Goal: Task Accomplishment & Management: Manage account settings

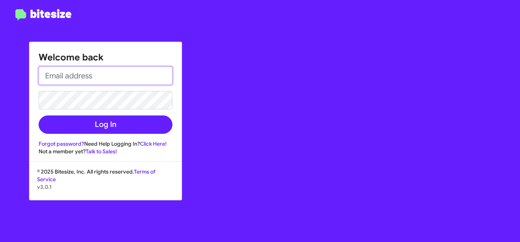
click at [77, 75] on input "email" at bounding box center [106, 76] width 134 height 18
type input "J"
type input "jaguirre@hicksautogroup.com"
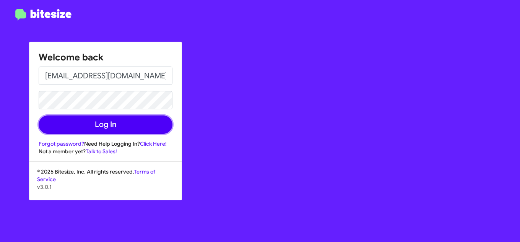
click at [93, 124] on button "Log In" at bounding box center [106, 124] width 134 height 18
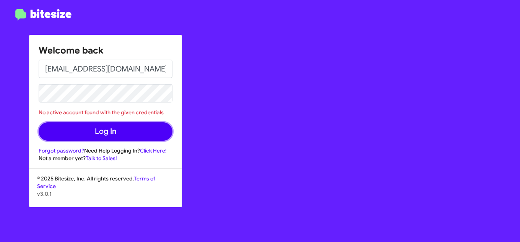
click at [129, 127] on button "Log In" at bounding box center [106, 131] width 134 height 18
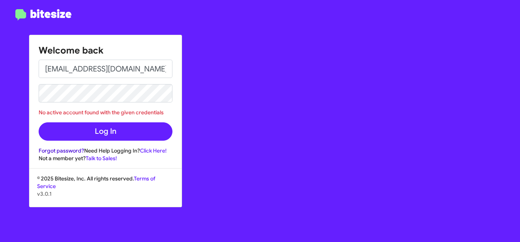
click at [64, 148] on link "Forgot password?" at bounding box center [62, 150] width 46 height 7
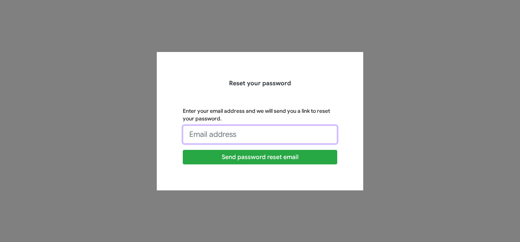
click at [239, 135] on input "Enter your email address and we will send you a link to reset your password." at bounding box center [260, 134] width 154 height 18
type input "jaguirre@hicksautogroup.com"
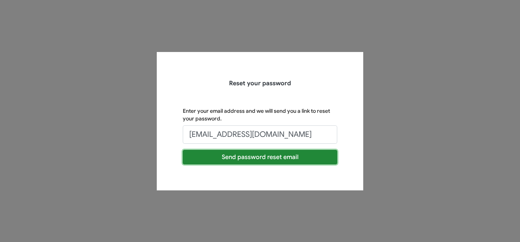
click at [236, 160] on button "Send password reset email" at bounding box center [260, 157] width 154 height 15
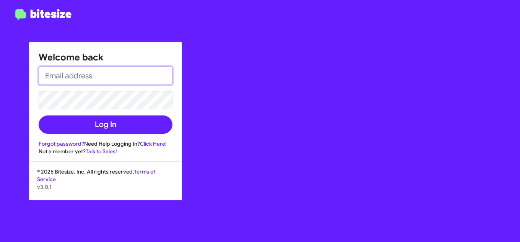
click at [90, 76] on input "email" at bounding box center [106, 76] width 134 height 18
type input "jaguirre@hicksautogroup.com"
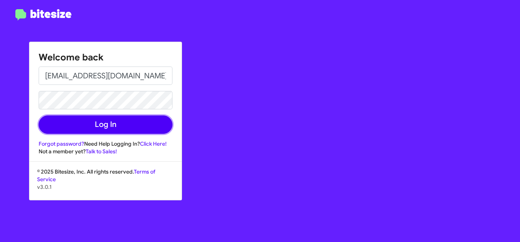
click at [79, 122] on button "Log In" at bounding box center [106, 124] width 134 height 18
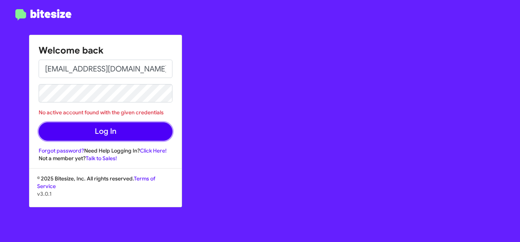
click at [102, 133] on button "Log In" at bounding box center [106, 131] width 134 height 18
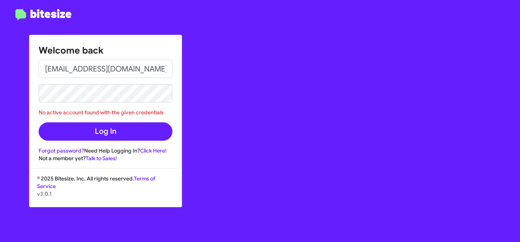
click at [85, 144] on div "Welcome back jaguirre@hicksautogroup.com No active account found with the given…" at bounding box center [105, 98] width 152 height 127
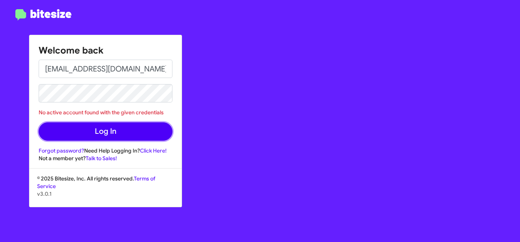
click at [85, 138] on button "Log In" at bounding box center [106, 131] width 134 height 18
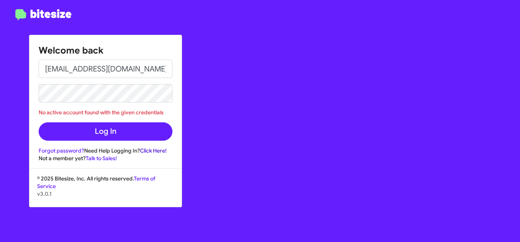
click at [157, 151] on link "Click Here!" at bounding box center [153, 150] width 27 height 7
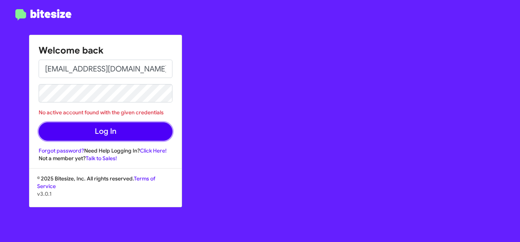
click at [109, 129] on button "Log In" at bounding box center [106, 131] width 134 height 18
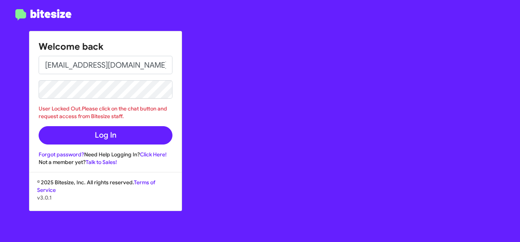
click at [297, 62] on div "Welcome back jaguirre@hicksautogroup.com User Locked Out.Please click on the ch…" at bounding box center [303, 121] width 433 height 242
click at [97, 1] on div "Welcome back jaguirre@hicksautogroup.com User Locked Out.Please click on the ch…" at bounding box center [303, 121] width 433 height 242
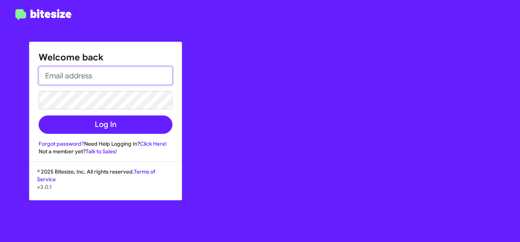
click at [86, 80] on input "email" at bounding box center [106, 76] width 134 height 18
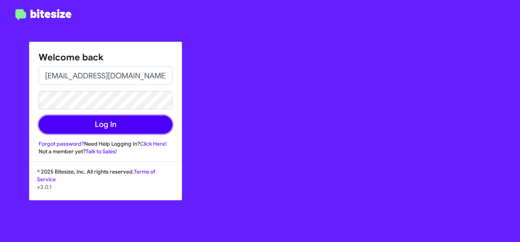
click at [90, 122] on button "Log In" at bounding box center [106, 124] width 134 height 18
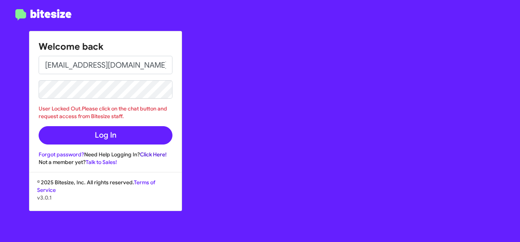
click at [145, 154] on link "Click Here!" at bounding box center [153, 154] width 27 height 7
click at [102, 164] on link "Talk to Sales!" at bounding box center [101, 162] width 31 height 7
click at [148, 155] on link "Click Here!" at bounding box center [153, 154] width 27 height 7
click at [95, 66] on input "jaguirre@hicksautogroup.com" at bounding box center [106, 65] width 134 height 18
type input "jaguirre@hicksautogroup.com"
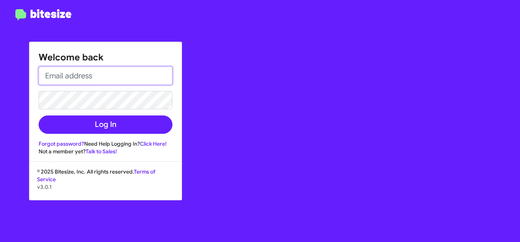
click at [91, 71] on input "email" at bounding box center [106, 76] width 134 height 18
type input "[EMAIL_ADDRESS][DOMAIN_NAME]"
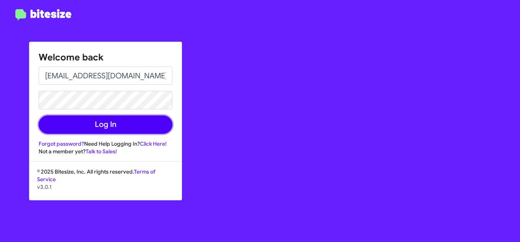
click at [93, 119] on button "Log In" at bounding box center [106, 124] width 134 height 18
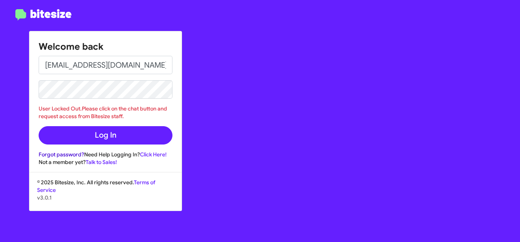
click at [59, 155] on link "Forgot password?" at bounding box center [62, 154] width 46 height 7
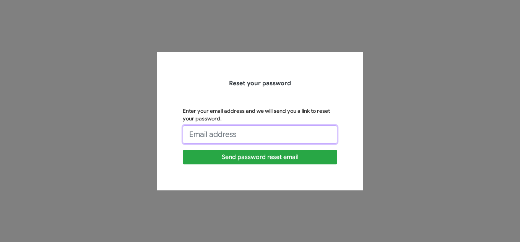
click at [195, 134] on input "Enter your email address and we will send you a link to reset your password." at bounding box center [260, 134] width 154 height 18
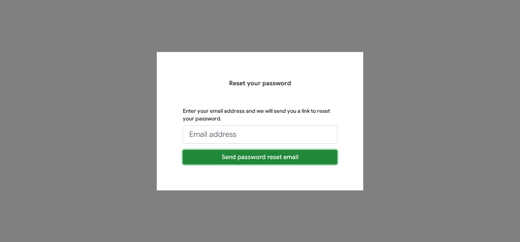
click at [205, 155] on button "Send password reset email" at bounding box center [260, 157] width 154 height 15
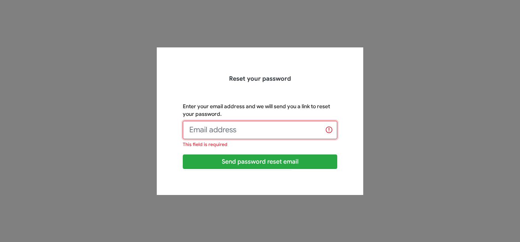
click at [235, 125] on input "Enter your email address and we will send you a link to reset your password." at bounding box center [260, 130] width 154 height 18
type input "jaguirre@hicksautogroup.com"
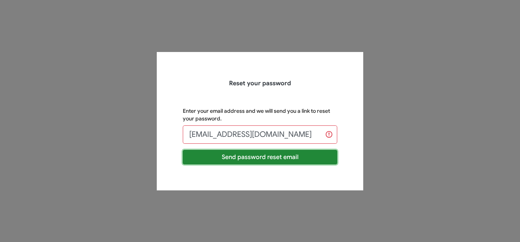
click at [232, 154] on button "Send password reset email" at bounding box center [260, 157] width 154 height 15
